Goal: Information Seeking & Learning: Learn about a topic

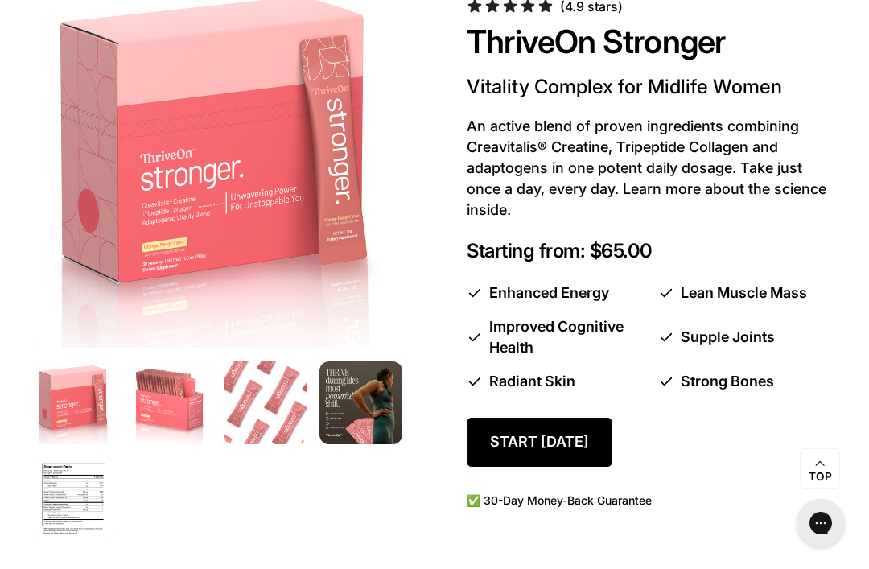
scroll to position [854, 0]
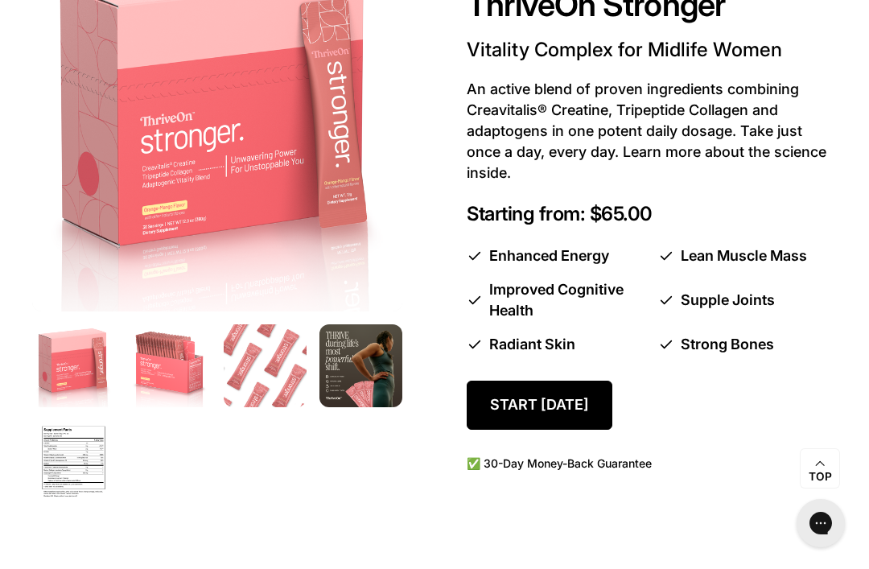
click at [560, 22] on span "ThriveOn Stronger" at bounding box center [596, 6] width 258 height 42
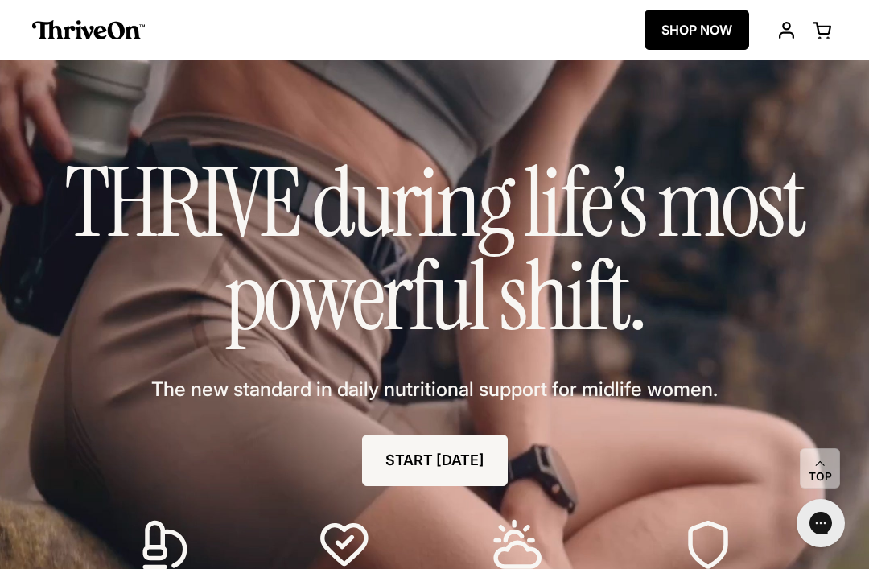
scroll to position [905, 0]
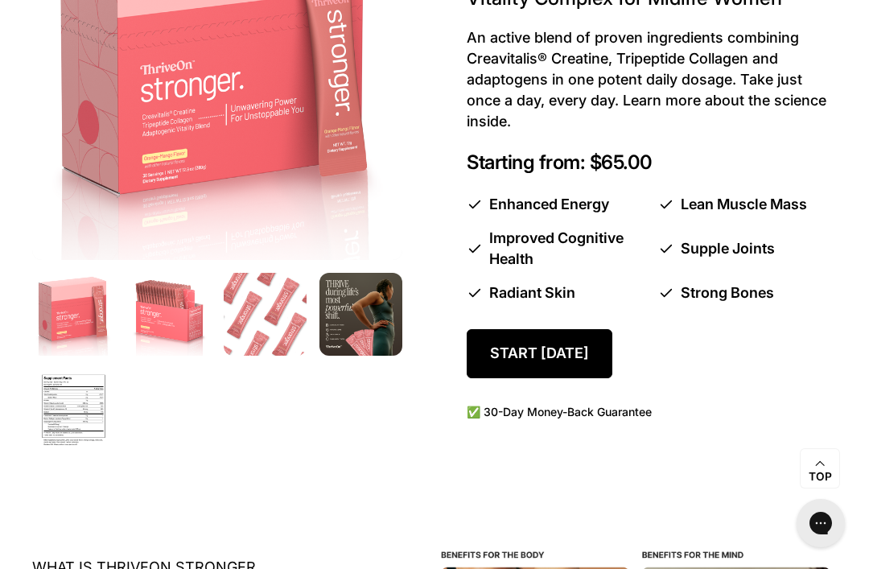
click at [73, 394] on img at bounding box center [73, 410] width 83 height 83
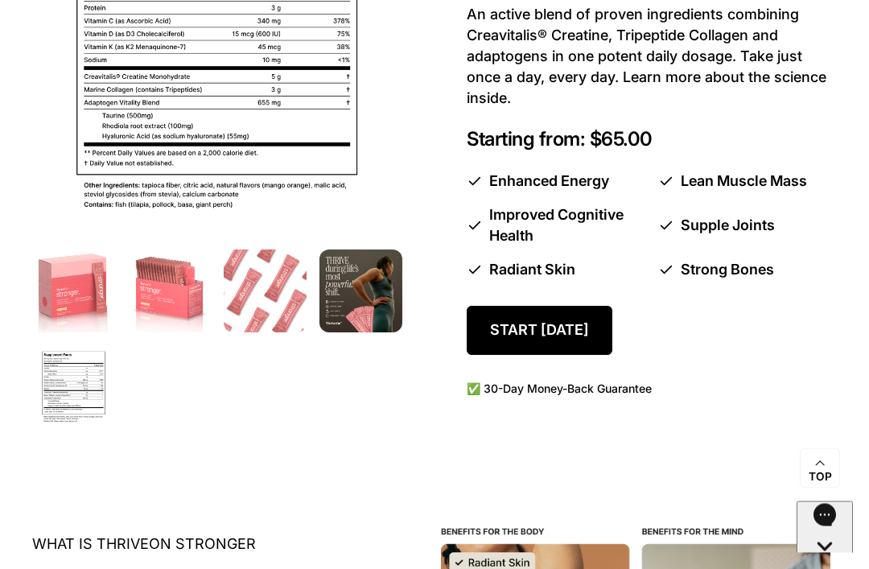
scroll to position [929, 0]
click at [373, 305] on img at bounding box center [361, 291] width 83 height 83
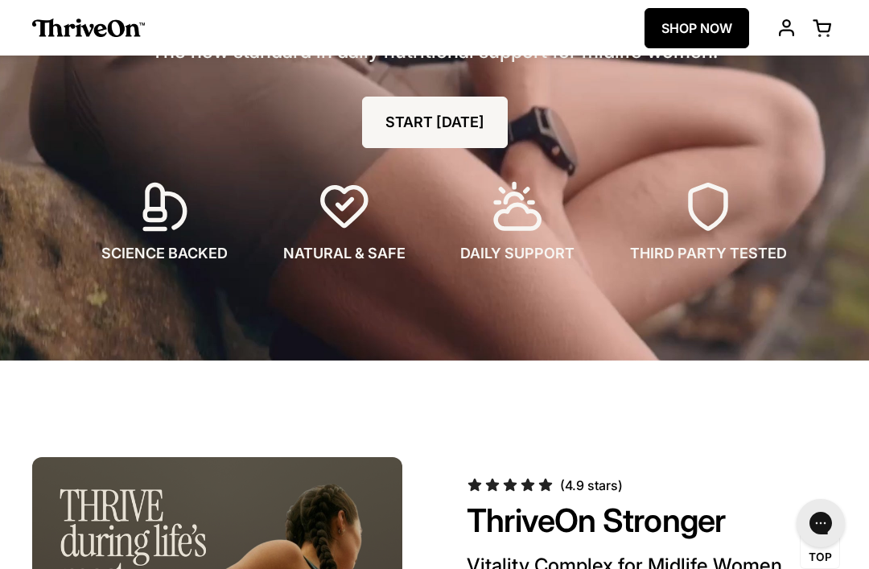
scroll to position [336, 0]
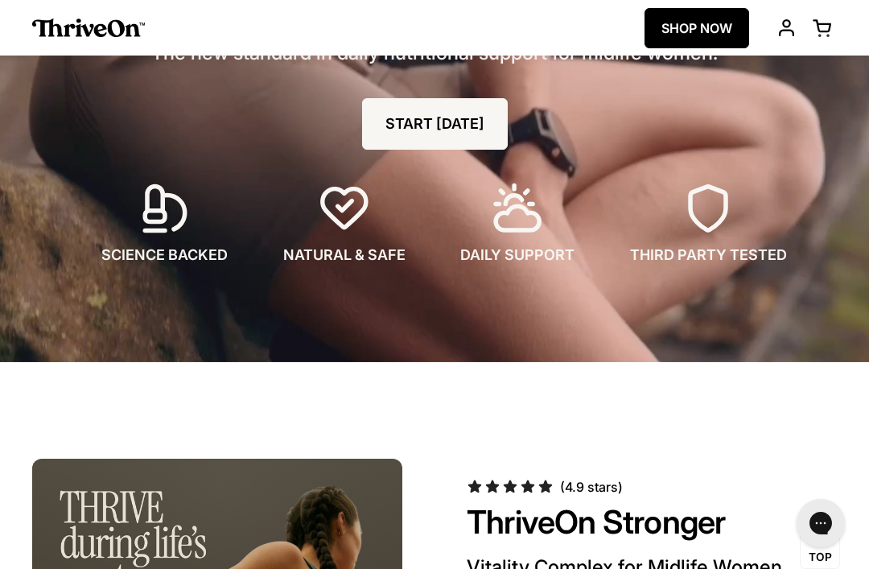
click at [165, 224] on icon at bounding box center [164, 208] width 53 height 53
click at [170, 241] on div "SCIENCE BACKED" at bounding box center [165, 224] width 163 height 84
click at [182, 235] on div "SCIENCE BACKED" at bounding box center [165, 224] width 163 height 84
click at [167, 228] on icon at bounding box center [164, 208] width 53 height 53
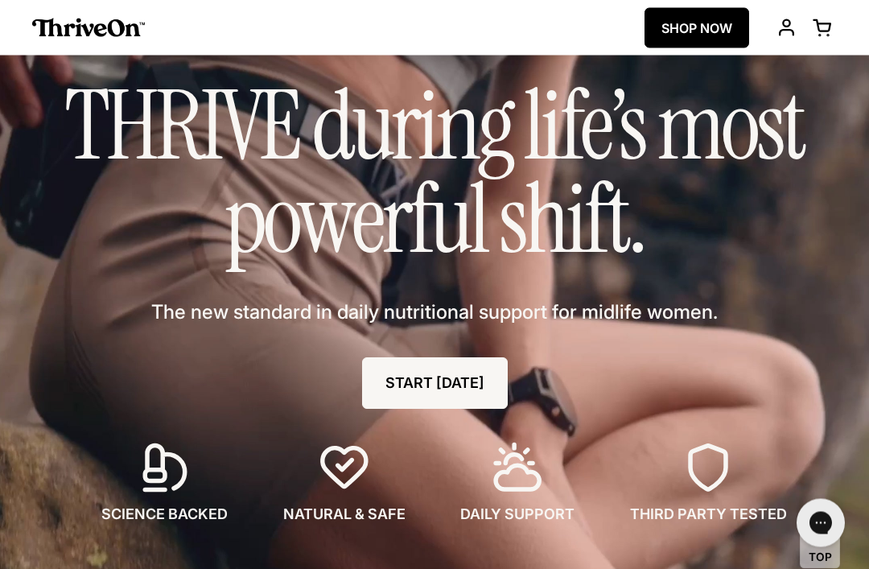
scroll to position [70, 0]
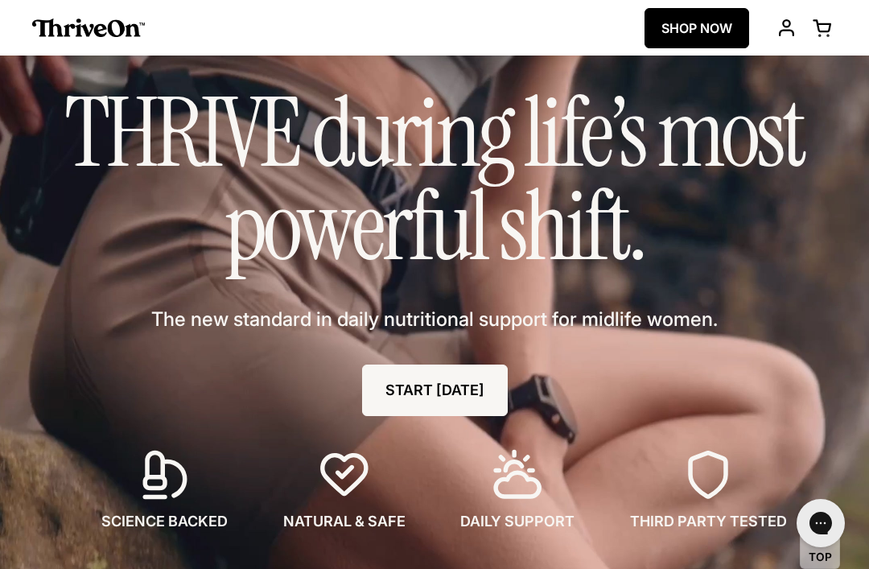
click at [443, 390] on link "START [DATE]" at bounding box center [435, 391] width 146 height 52
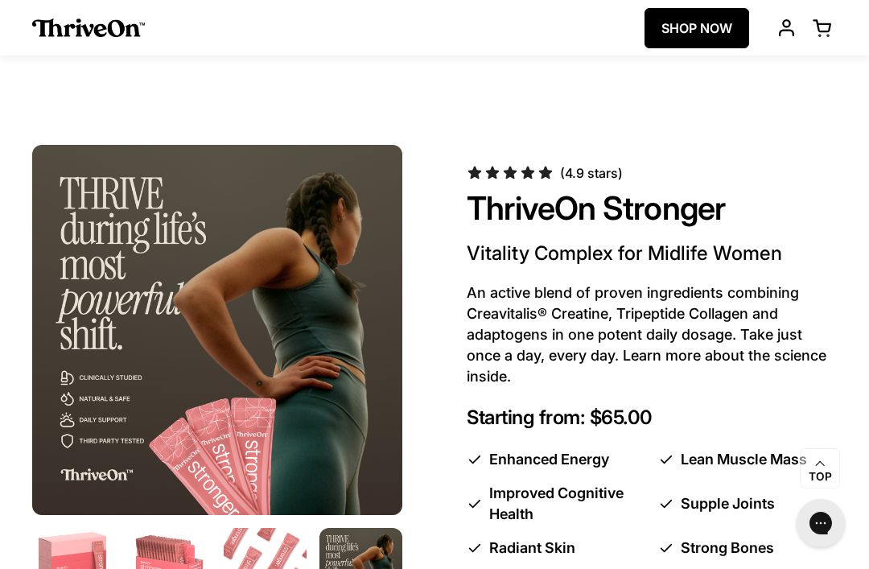
scroll to position [646, 0]
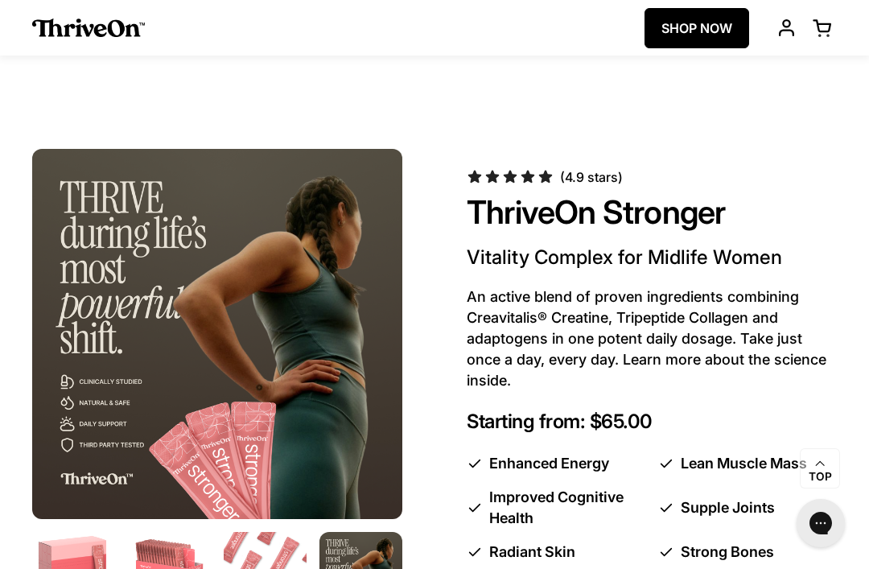
click at [85, 488] on img at bounding box center [217, 334] width 370 height 370
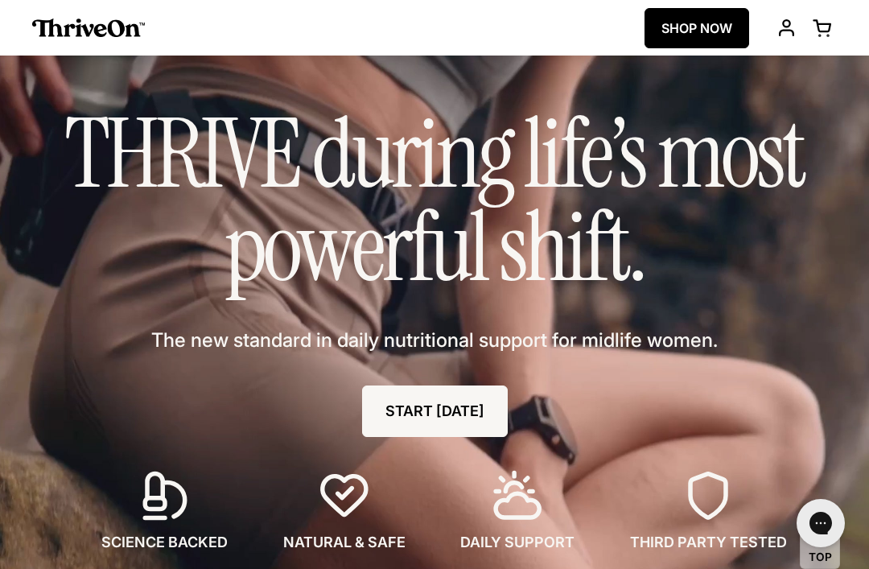
scroll to position [0, 0]
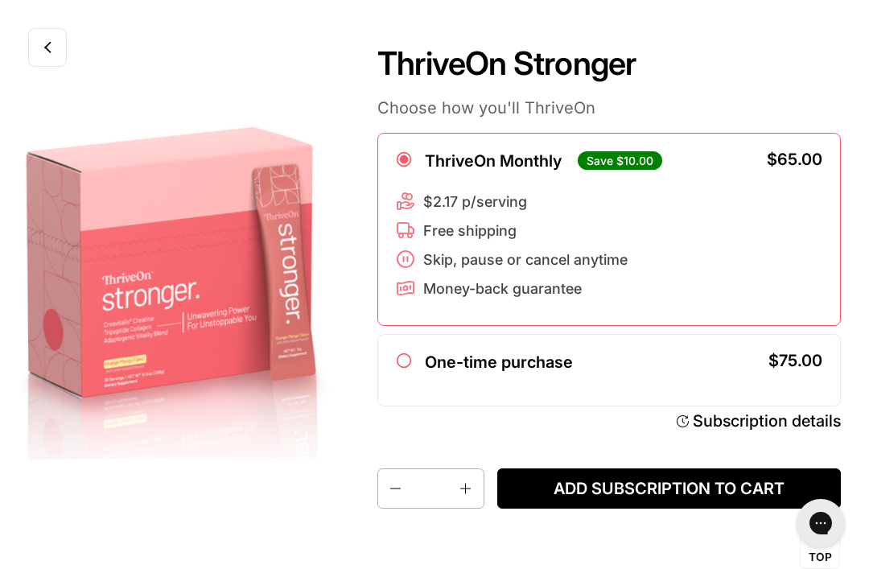
click at [50, 55] on link at bounding box center [47, 47] width 39 height 39
click at [35, 40] on link at bounding box center [47, 47] width 39 height 39
click at [809, 431] on div "Subscription details" at bounding box center [767, 420] width 148 height 21
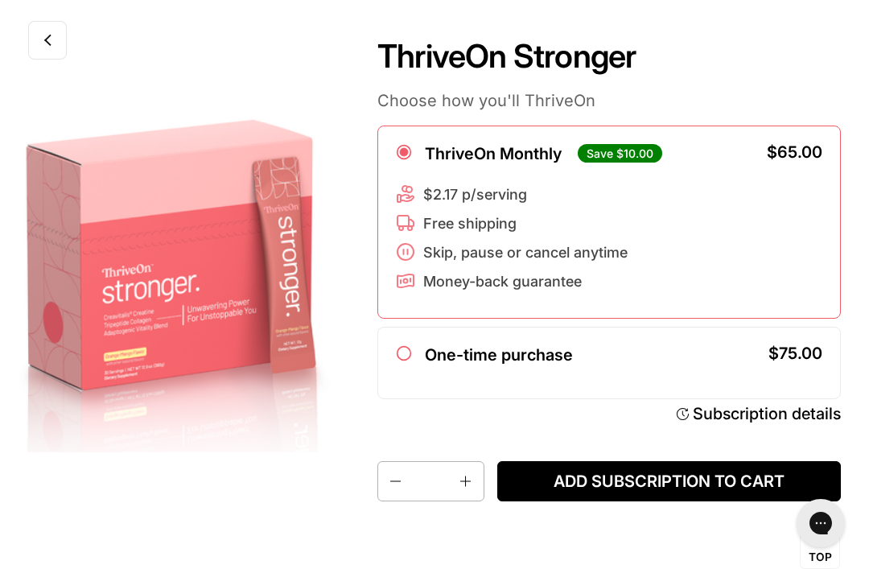
click at [787, 403] on div "Subscription details" at bounding box center [767, 413] width 148 height 21
click at [825, 403] on div "Subscription details" at bounding box center [767, 413] width 148 height 21
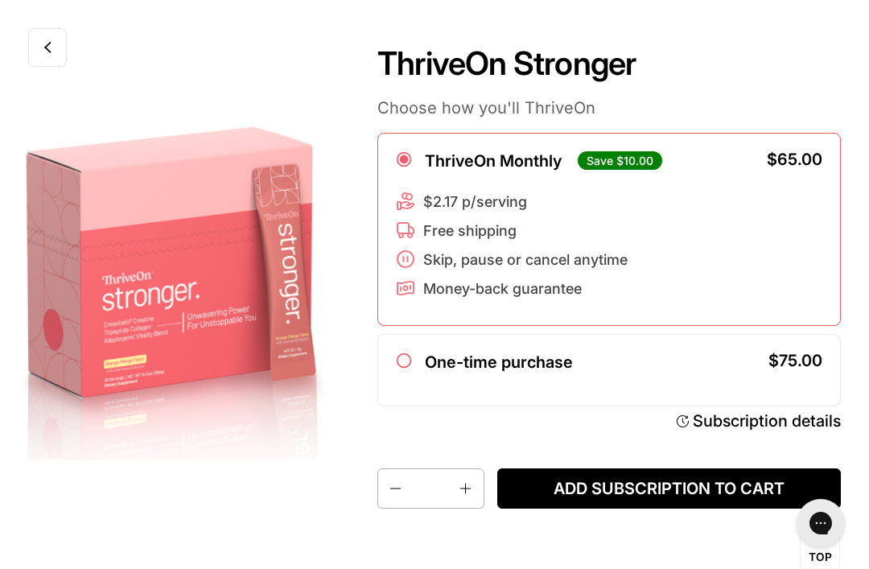
click at [47, 43] on icon at bounding box center [47, 47] width 8 height 13
